Goal: Navigation & Orientation: Go to known website

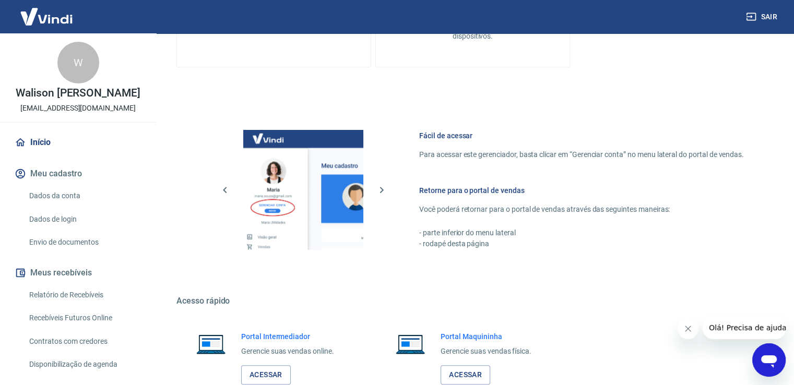
scroll to position [537, 0]
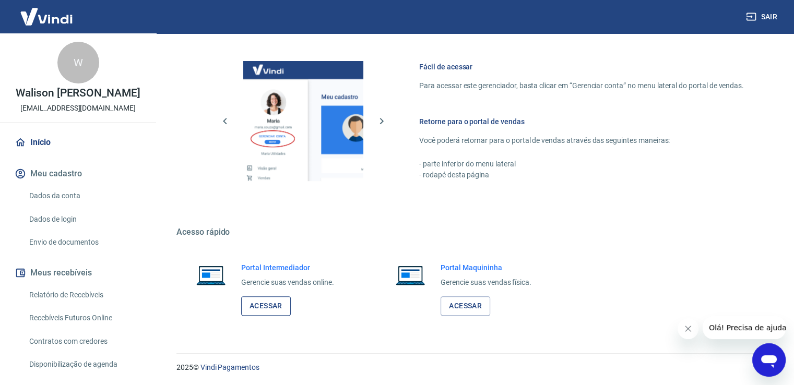
click at [264, 307] on link "Acessar" at bounding box center [266, 306] width 50 height 19
